Goal: Contribute content: Add original content to the website for others to see

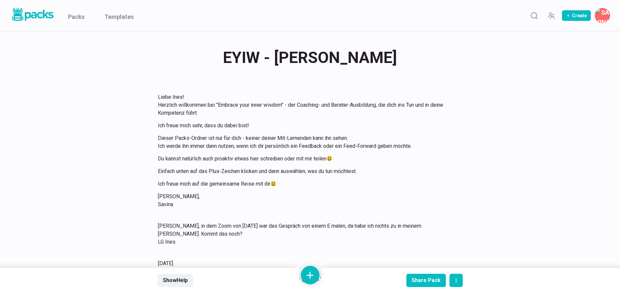
scroll to position [1286, 0]
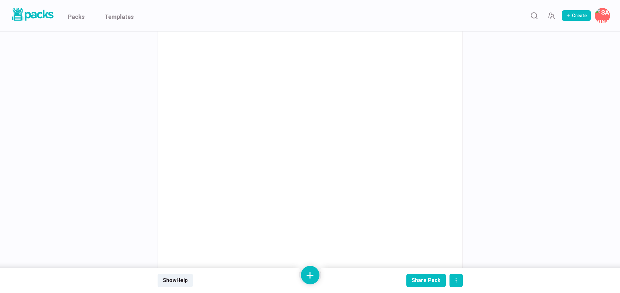
click at [86, 17] on ul "Packs Templates" at bounding box center [101, 15] width 66 height 31
click at [81, 17] on link "Packs" at bounding box center [76, 15] width 17 height 31
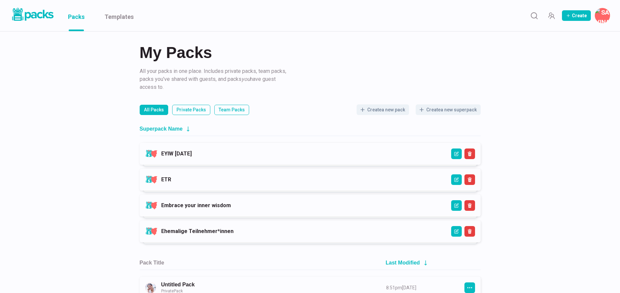
click at [192, 157] on link "EYIW [DATE]" at bounding box center [176, 154] width 31 height 6
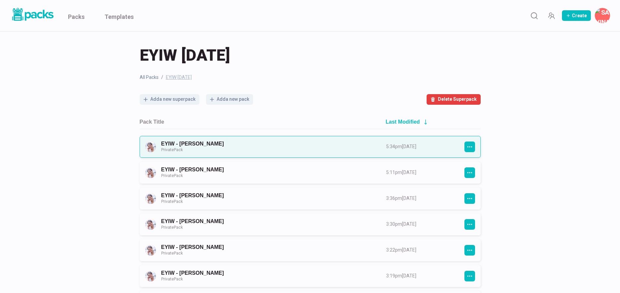
click at [263, 148] on link "EYIW - [PERSON_NAME] Private Pack" at bounding box center [267, 147] width 213 height 12
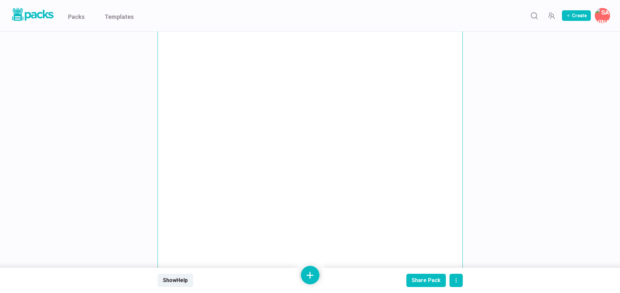
scroll to position [3382, 0]
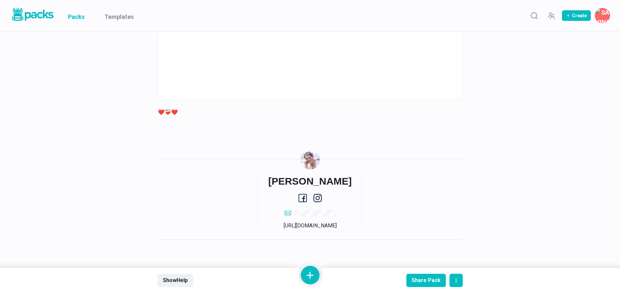
click at [79, 18] on link "Packs" at bounding box center [76, 15] width 17 height 31
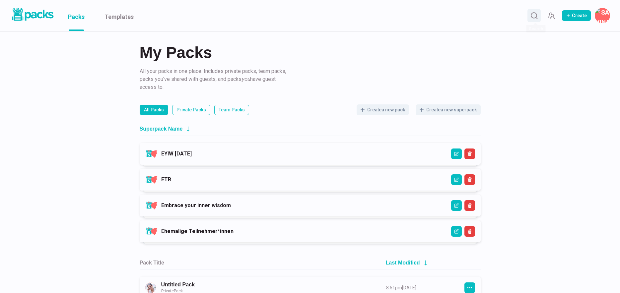
click at [532, 15] on icon "Search" at bounding box center [534, 16] width 8 height 8
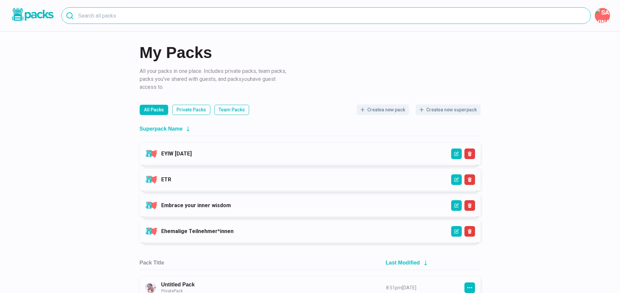
click at [293, 16] on input at bounding box center [326, 15] width 530 height 17
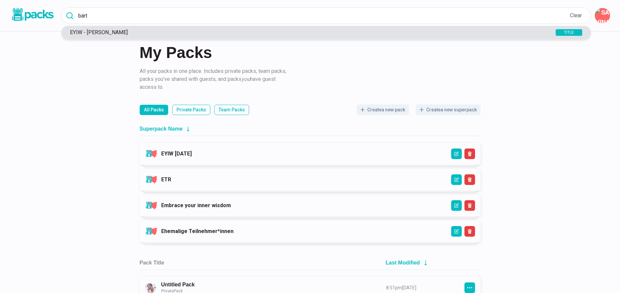
type input "bärt"
click at [112, 32] on p "EYIW - [PERSON_NAME]" at bounding box center [299, 32] width 465 height 6
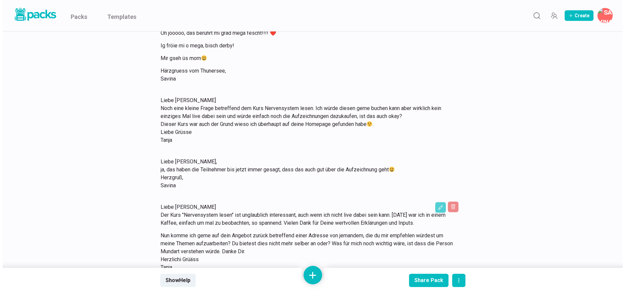
scroll to position [1175, 0]
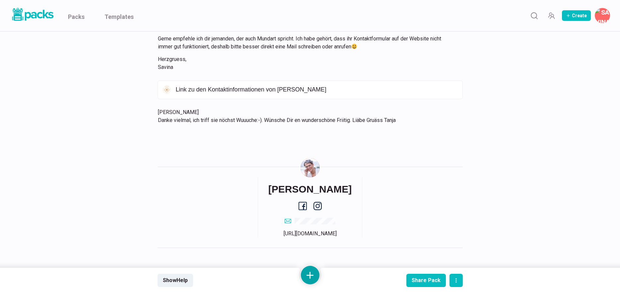
click at [312, 271] on button at bounding box center [310, 275] width 19 height 19
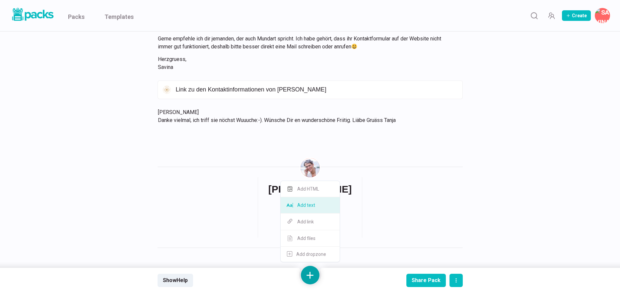
click at [313, 207] on button "Add text" at bounding box center [310, 205] width 59 height 16
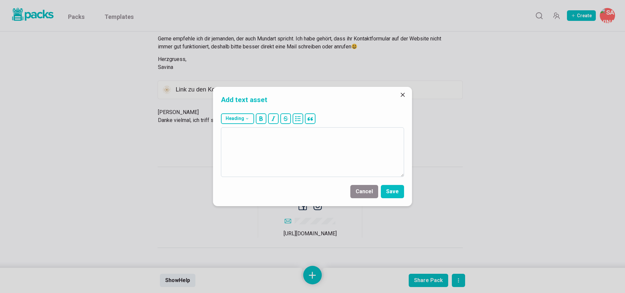
click at [296, 164] on textarea at bounding box center [312, 152] width 183 height 50
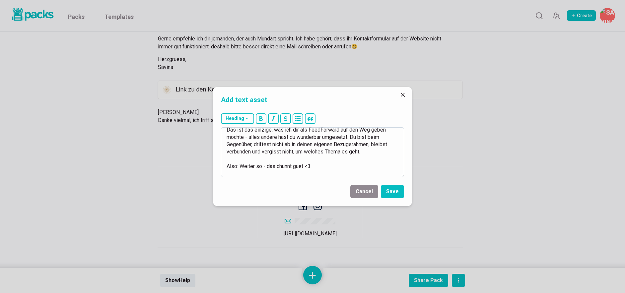
scroll to position [127, 0]
click at [376, 161] on textarea "[DATE] Liebe Tanja, anbei dein Feedback bzw. Feedforward für die Ausbildung :-)…" at bounding box center [312, 152] width 183 height 50
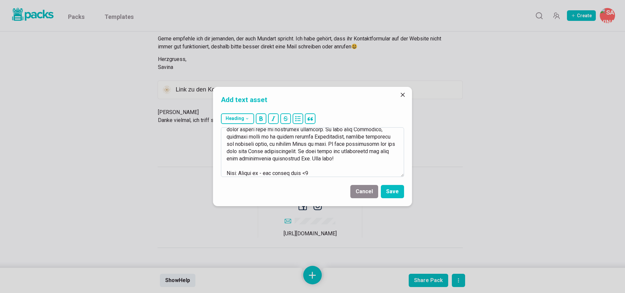
scroll to position [143, 0]
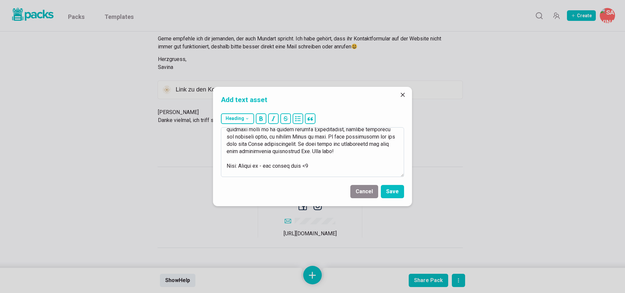
drag, startPoint x: 385, startPoint y: 159, endPoint x: 364, endPoint y: 159, distance: 20.9
click at [364, 159] on textarea at bounding box center [312, 152] width 183 height 50
click at [265, 173] on textarea at bounding box center [312, 152] width 183 height 50
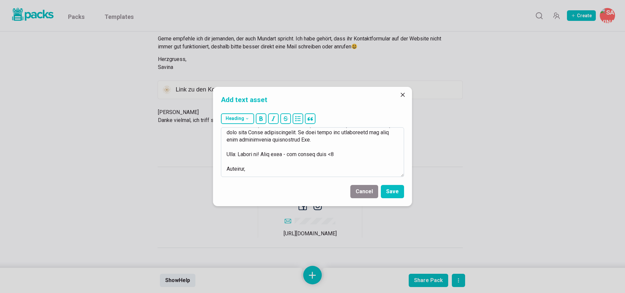
scroll to position [175, 0]
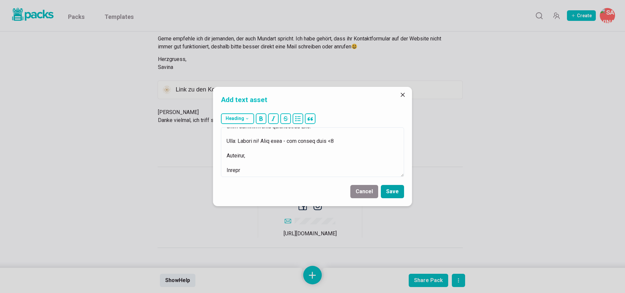
type textarea "33.11.5018 Lorem Ipsum, dolor sita Consecte adi. Elitseddoei tem inc Utlaboreet…"
click at [391, 191] on button "Save" at bounding box center [392, 191] width 23 height 13
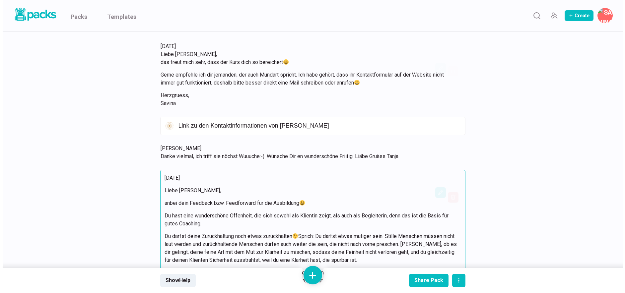
scroll to position [1226, 0]
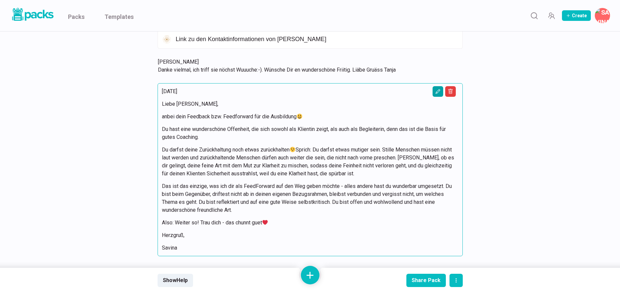
click at [436, 89] on icon "Edit asset" at bounding box center [437, 91] width 5 height 5
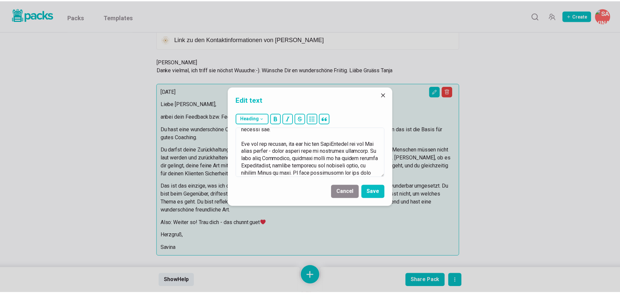
scroll to position [212, 0]
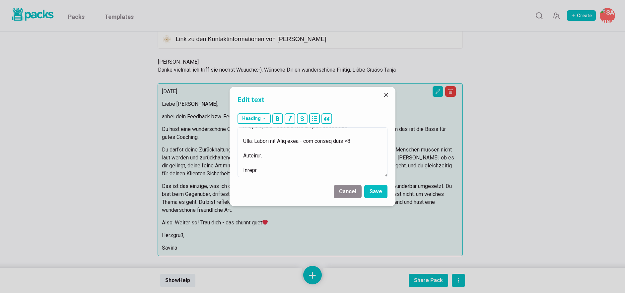
drag, startPoint x: 244, startPoint y: 148, endPoint x: 315, endPoint y: 203, distance: 90.2
click at [315, 203] on form "Heading # H1 ## H2 ### H3 Cancel Save" at bounding box center [313, 159] width 166 height 96
click at [353, 191] on button "Cancel" at bounding box center [348, 191] width 28 height 13
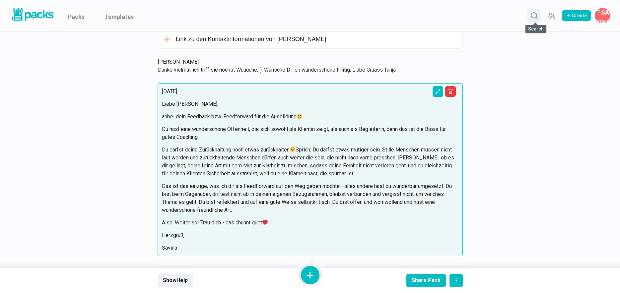
click at [539, 17] on icon "Search" at bounding box center [534, 16] width 8 height 8
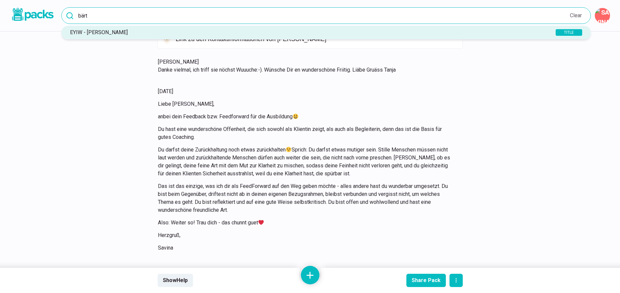
click at [364, 18] on input "bärt" at bounding box center [326, 15] width 530 height 17
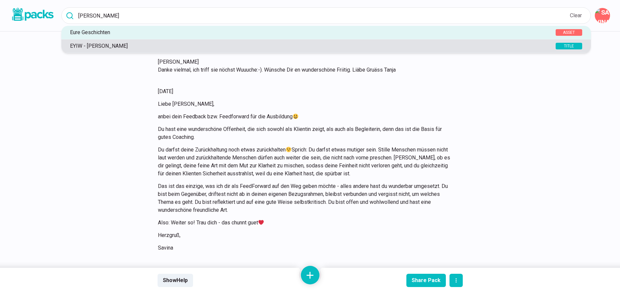
type input "[PERSON_NAME]"
click at [125, 45] on p "EYIW - [PERSON_NAME]" at bounding box center [299, 46] width 465 height 6
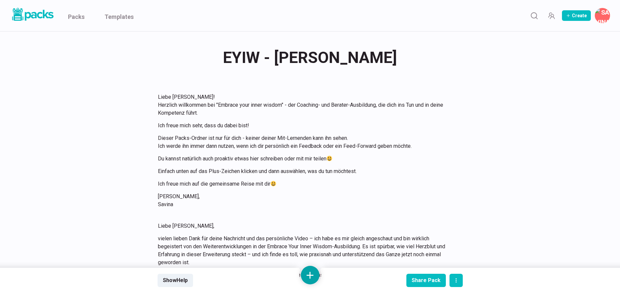
drag, startPoint x: 317, startPoint y: 271, endPoint x: 316, endPoint y: 268, distance: 3.9
click at [317, 271] on button at bounding box center [310, 275] width 19 height 19
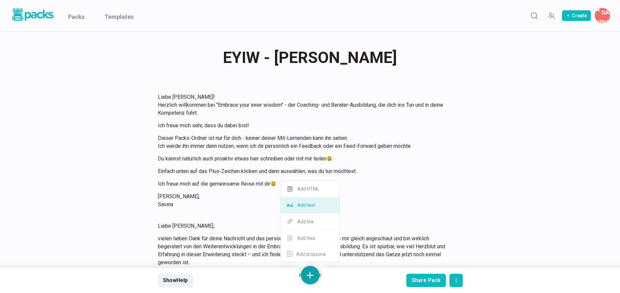
click at [320, 207] on button "Add text" at bounding box center [310, 205] width 59 height 16
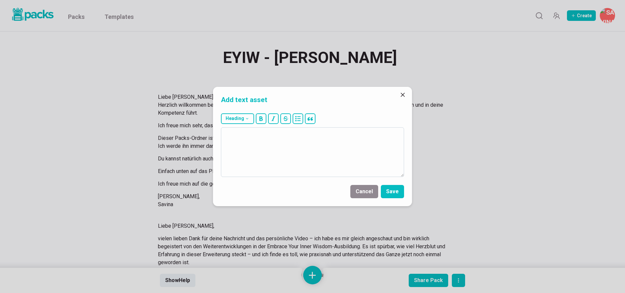
click at [317, 156] on textarea at bounding box center [312, 152] width 183 height 50
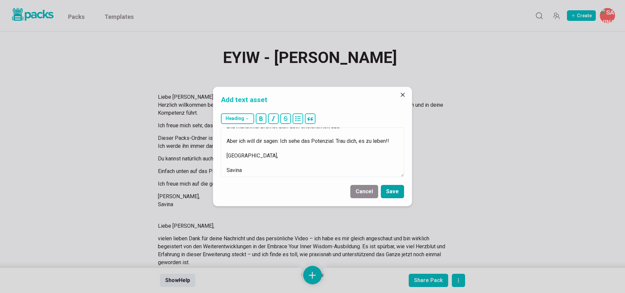
type textarea "[DATE] Liebe [PERSON_NAME], anbei dein Feedback bzw. Feedforward für die Ausbil…"
click at [397, 192] on button "Save" at bounding box center [392, 191] width 23 height 13
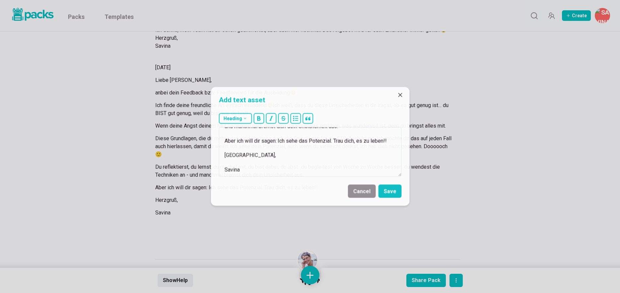
scroll to position [444, 0]
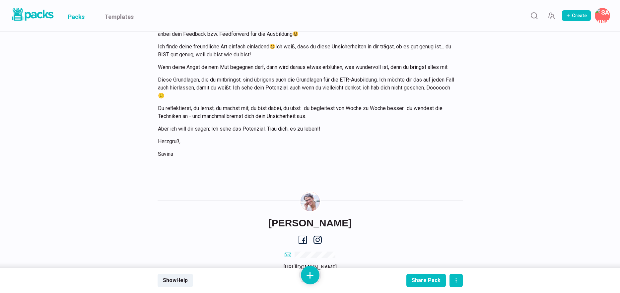
click at [81, 17] on link "Packs" at bounding box center [76, 15] width 17 height 31
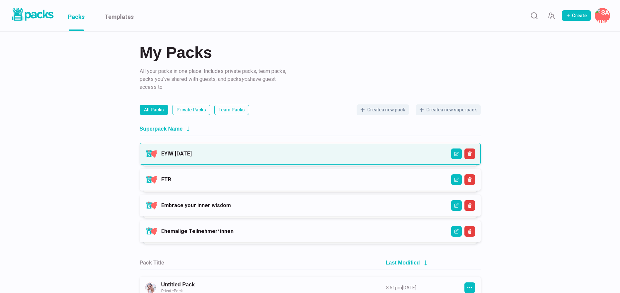
click at [192, 152] on link "EYIW [DATE]" at bounding box center [176, 154] width 31 height 6
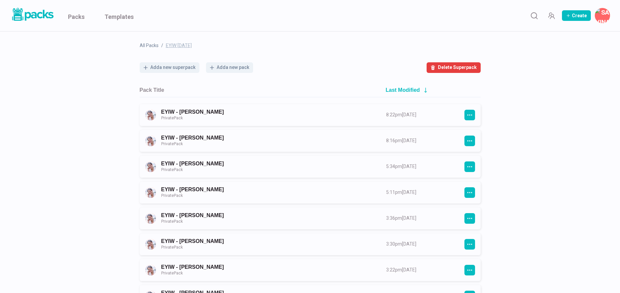
scroll to position [56, 0]
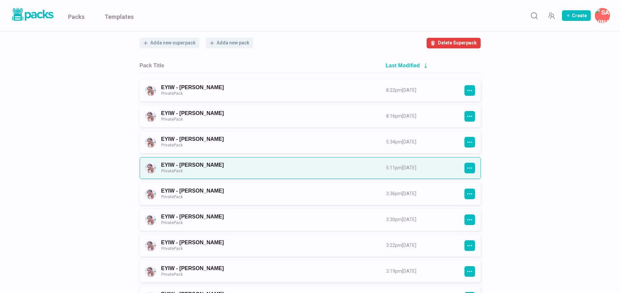
click at [303, 167] on link "EYIW - [PERSON_NAME] Private Pack" at bounding box center [267, 168] width 213 height 12
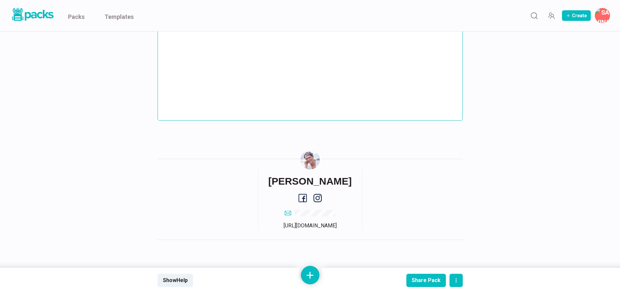
scroll to position [477, 0]
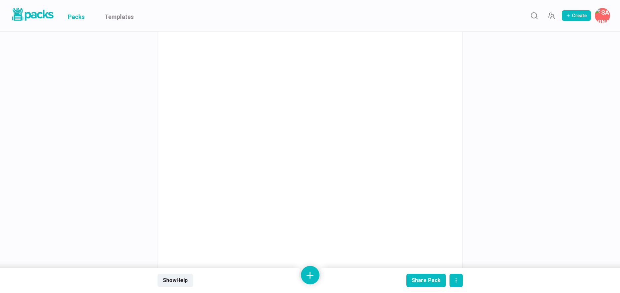
click at [82, 19] on link "Packs" at bounding box center [76, 15] width 17 height 31
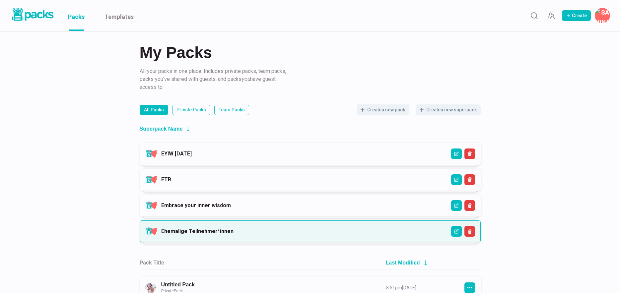
scroll to position [15, 0]
